Goal: Task Accomplishment & Management: Manage account settings

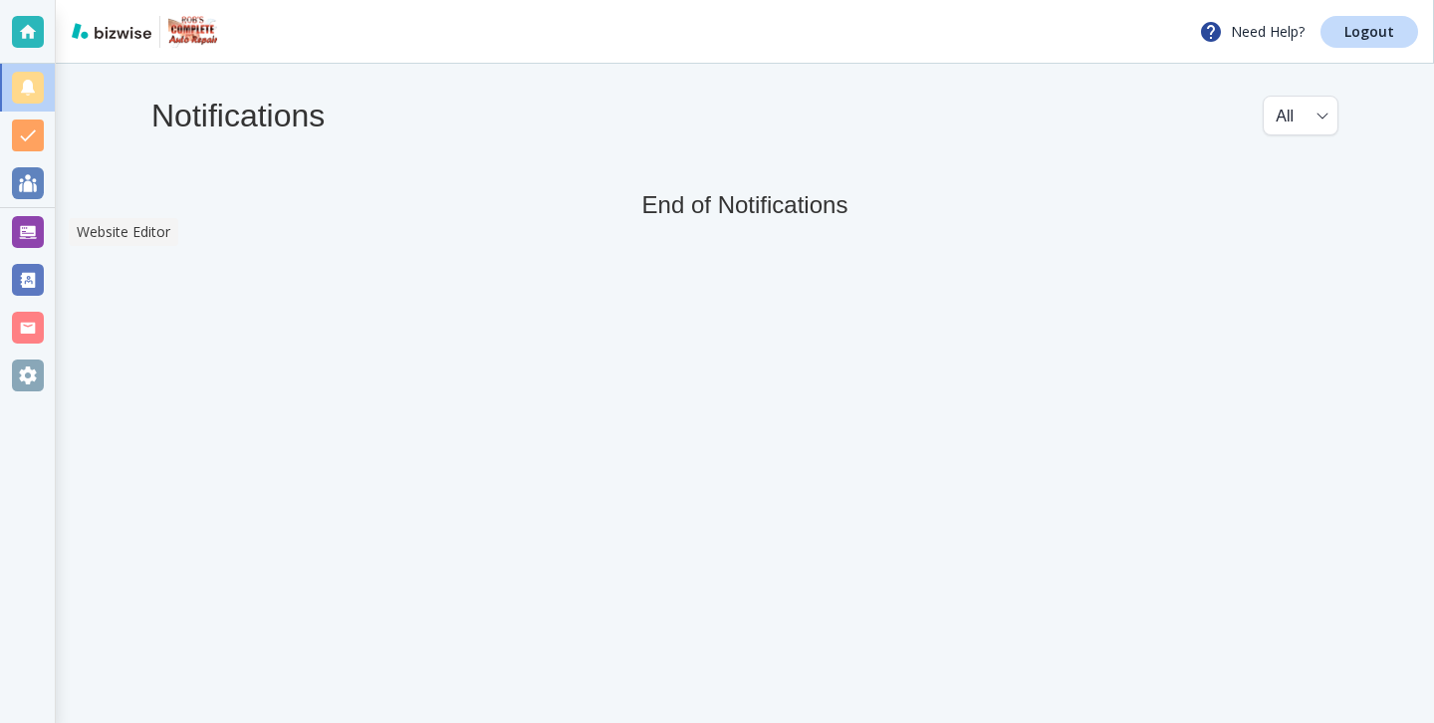
click at [19, 228] on div at bounding box center [28, 232] width 32 height 32
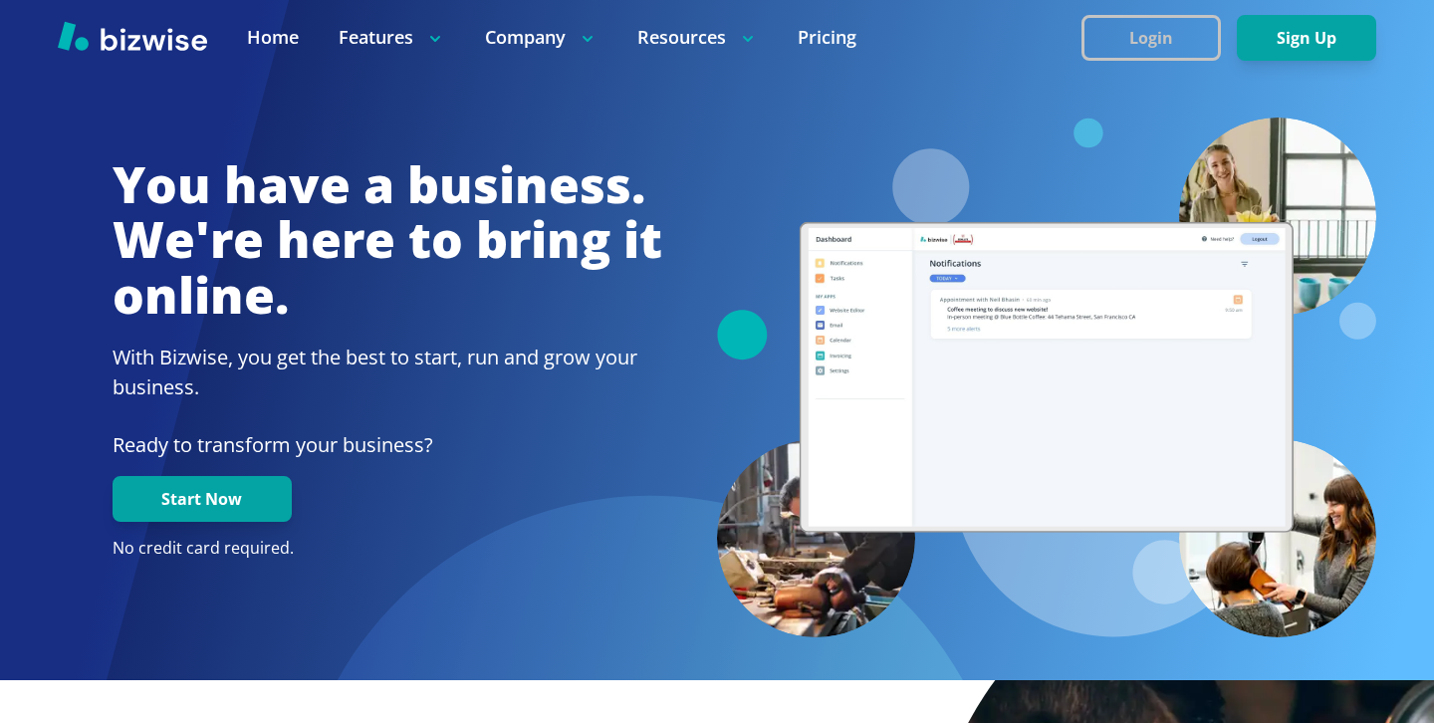
click at [1156, 33] on button "Login" at bounding box center [1151, 38] width 139 height 46
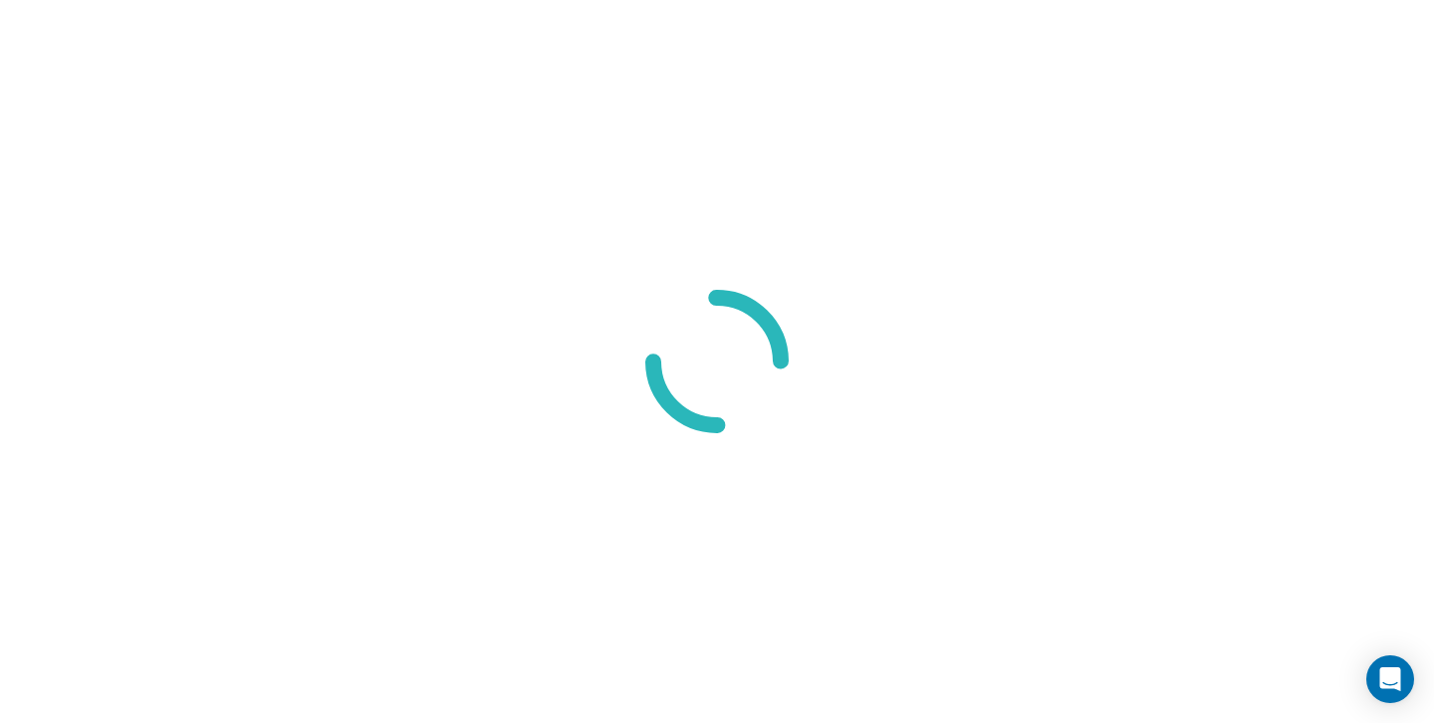
click at [771, 6] on div at bounding box center [717, 361] width 1434 height 723
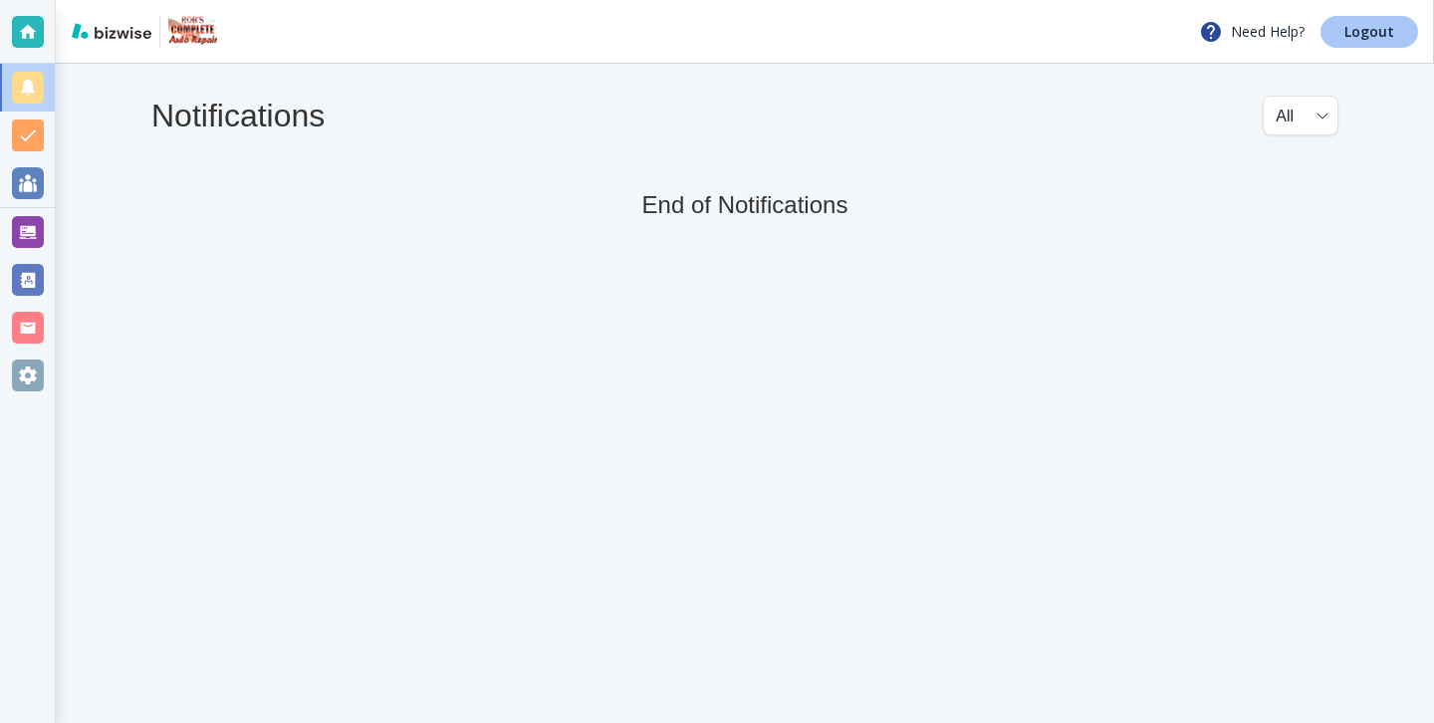
click at [1340, 25] on link "Logout" at bounding box center [1370, 32] width 98 height 32
